Goal: Navigation & Orientation: Find specific page/section

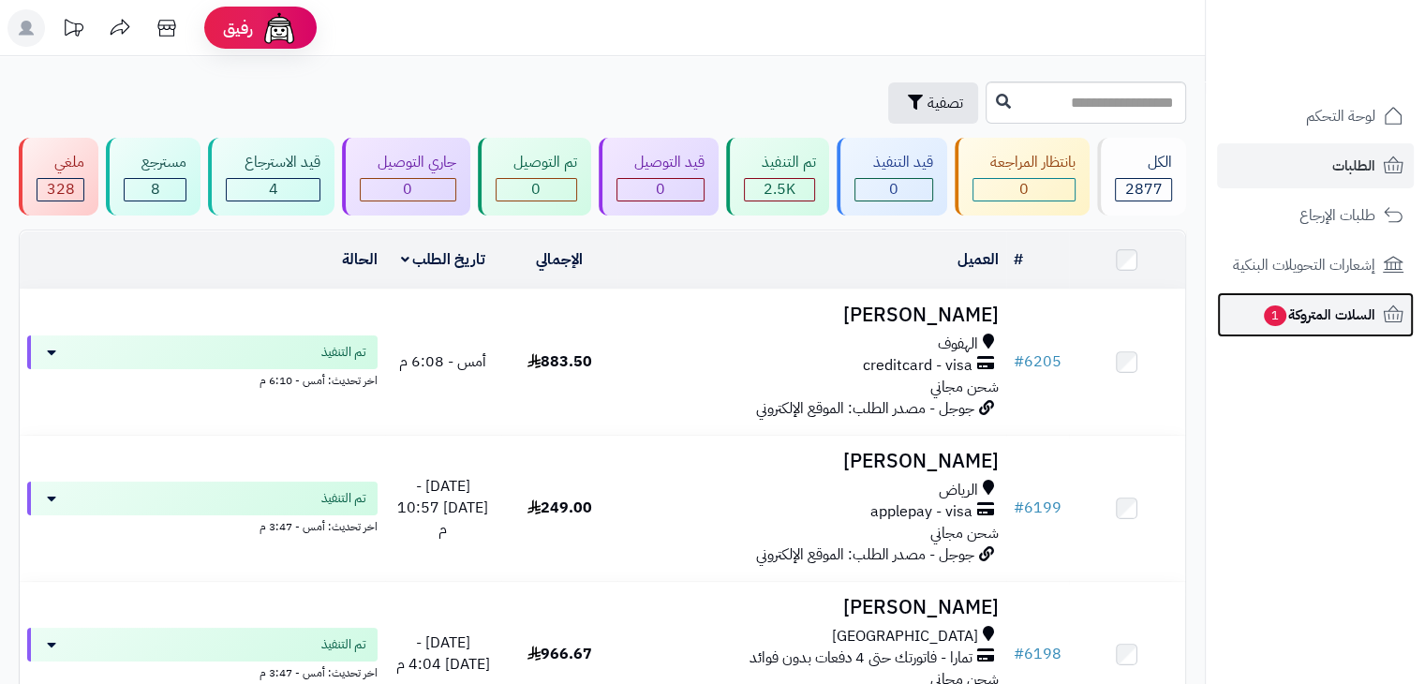
click at [1321, 307] on span "السلات المتروكة 1" at bounding box center [1318, 315] width 113 height 26
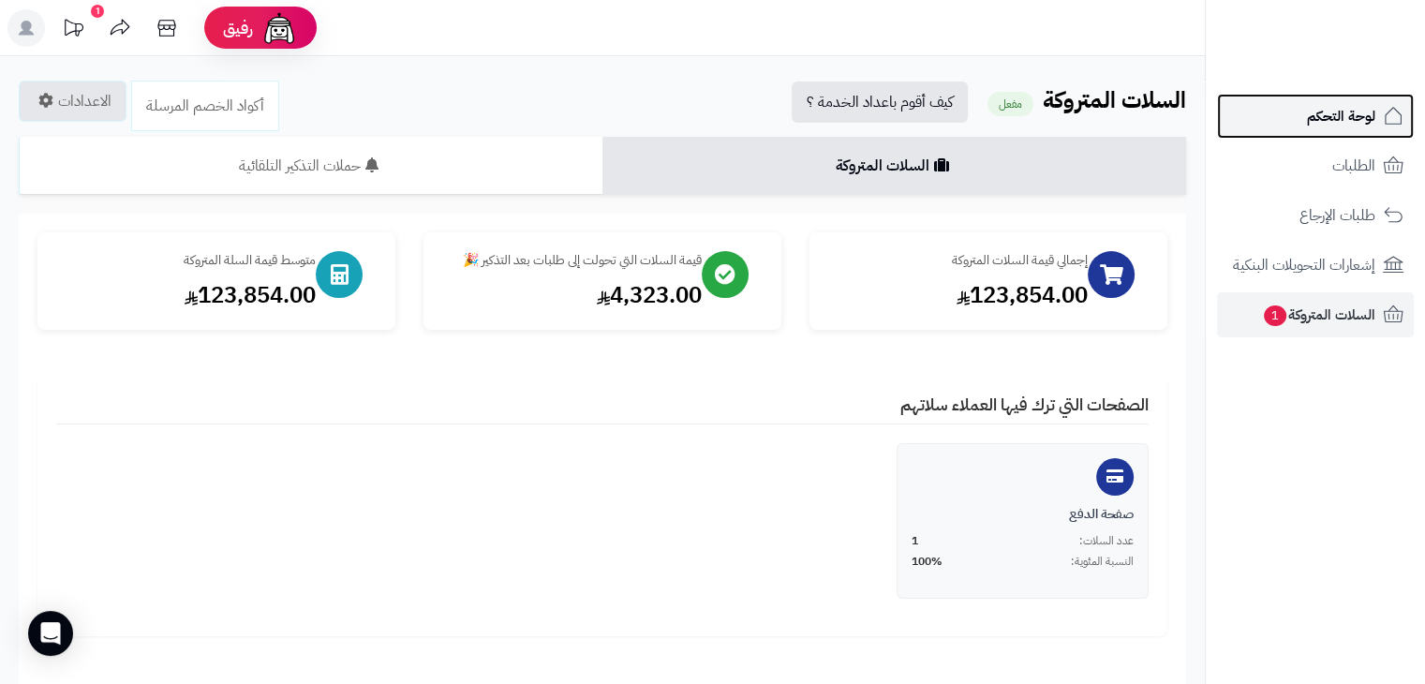
click at [1352, 128] on span "لوحة التحكم" at bounding box center [1341, 116] width 68 height 26
